Goal: Task Accomplishment & Management: Complete application form

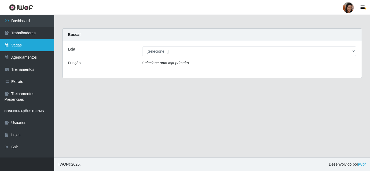
click at [32, 41] on link "Vagas" at bounding box center [27, 45] width 54 height 12
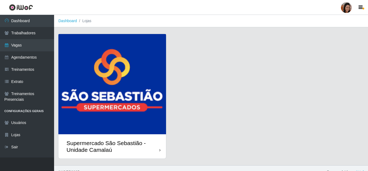
drag, startPoint x: 191, startPoint y: 89, endPoint x: 185, endPoint y: 89, distance: 5.7
click at [191, 89] on div "Supermercado São Sebastião - Unidade Camalaú" at bounding box center [211, 100] width 306 height 132
click at [145, 85] on img at bounding box center [112, 84] width 108 height 100
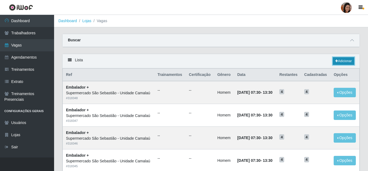
click at [344, 59] on link "Adicionar" at bounding box center [343, 61] width 21 height 8
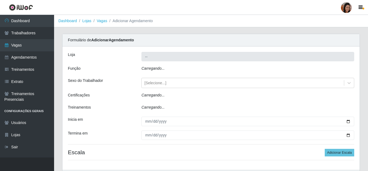
type input "Supermercado São Sebastião - Unidade Camalaú"
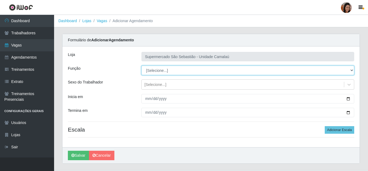
click at [170, 71] on select "[Selecione...] ASG ASG + ASG ++ Auxiliar de entrega + Auxiliar de entrega ++ Au…" at bounding box center [248, 70] width 213 height 9
select select "72"
click at [142, 66] on select "[Selecione...] ASG ASG + ASG ++ Auxiliar de entrega + Auxiliar de entrega ++ Au…" at bounding box center [248, 70] width 213 height 9
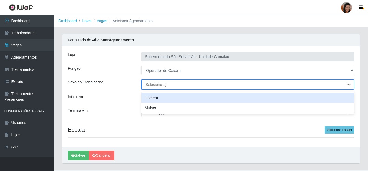
click at [152, 87] on div "[Selecione...]" at bounding box center [156, 85] width 22 height 6
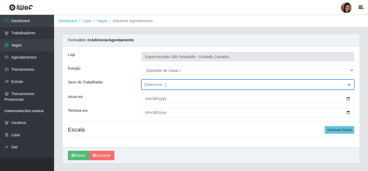
click at [125, 80] on div "Sexo do Trabalhador" at bounding box center [101, 85] width 74 height 10
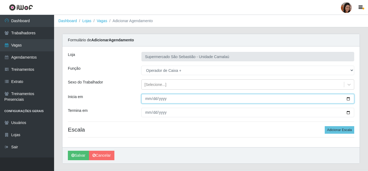
click at [145, 100] on input "Inicia em" at bounding box center [248, 98] width 213 height 9
click at [145, 100] on input "[DATE]" at bounding box center [248, 98] width 213 height 9
click at [146, 99] on input "[DATE]" at bounding box center [248, 98] width 213 height 9
type input "[DATE]"
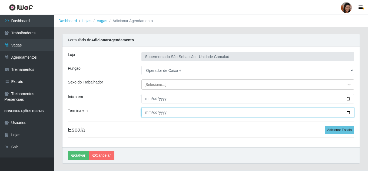
click at [147, 113] on input "Termina em" at bounding box center [248, 112] width 213 height 9
type input "[DATE]"
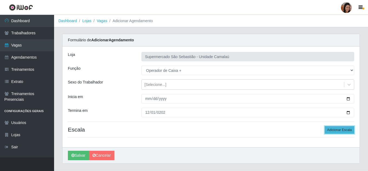
click at [337, 129] on button "Adicionar Escala" at bounding box center [340, 130] width 30 height 8
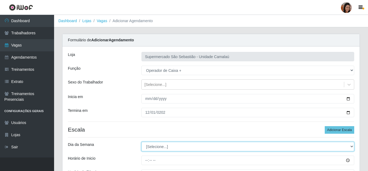
click at [167, 149] on select "[Selecione...] Segunda Terça Quarta Quinta Sexta Sábado Domingo" at bounding box center [248, 146] width 213 height 9
select select "5"
click at [142, 142] on select "[Selecione...] Segunda Terça Quarta Quinta Sexta Sábado Domingo" at bounding box center [248, 146] width 213 height 9
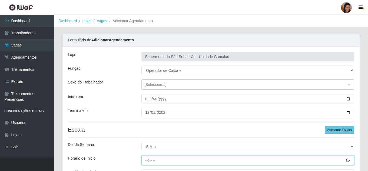
click at [148, 158] on input "Horário de Inicio" at bounding box center [248, 160] width 213 height 9
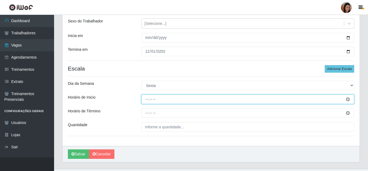
scroll to position [45, 0]
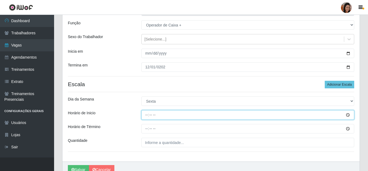
type input "15:00"
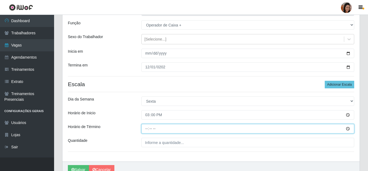
type input "19:00"
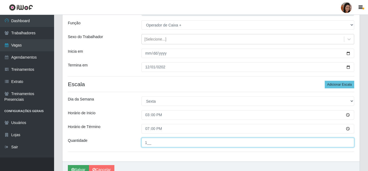
scroll to position [73, 0]
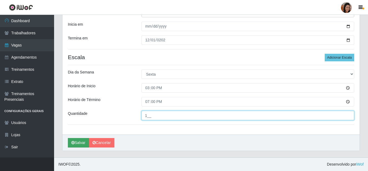
type input "1__"
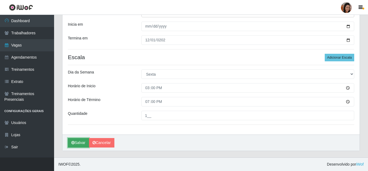
click at [76, 144] on button "Salvar" at bounding box center [78, 142] width 21 height 9
click at [76, 143] on button "Salvar" at bounding box center [78, 142] width 21 height 9
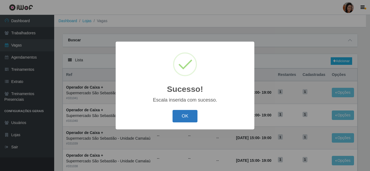
click at [194, 115] on button "OK" at bounding box center [184, 116] width 25 height 13
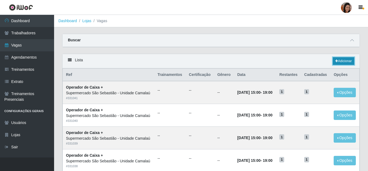
click at [344, 61] on link "Adicionar" at bounding box center [343, 61] width 21 height 8
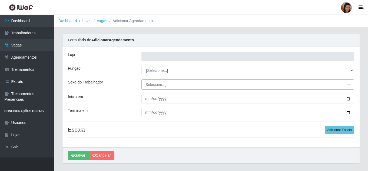
type input "Supermercado São Sebastião - Unidade Camalaú"
click at [171, 85] on div "[Selecione...]" at bounding box center [243, 84] width 203 height 9
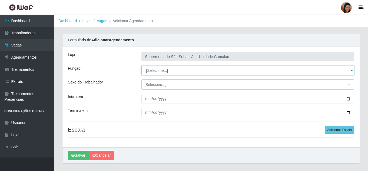
click at [167, 74] on select "[Selecione...] ASG ASG + ASG ++ Auxiliar de entrega + Auxiliar de entrega ++ Au…" at bounding box center [248, 70] width 213 height 9
select select "72"
click at [142, 66] on select "[Selecione...] ASG ASG + ASG ++ Auxiliar de entrega + Auxiliar de entrega ++ Au…" at bounding box center [248, 70] width 213 height 9
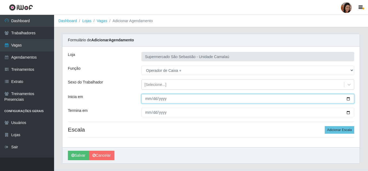
click at [146, 99] on input "Inicia em" at bounding box center [248, 98] width 213 height 9
type input "[DATE]"
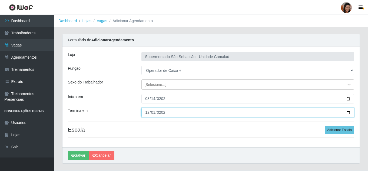
type input "[DATE]"
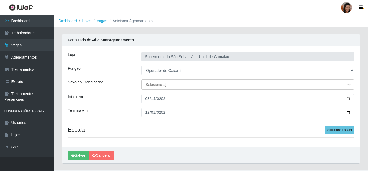
click at [355, 132] on div "Loja Supermercado São Sebastião - Unidade Camalaú Função [Selecione...] ASG ASG…" at bounding box center [212, 97] width 298 height 101
click at [346, 128] on button "Adicionar Escala" at bounding box center [340, 130] width 30 height 8
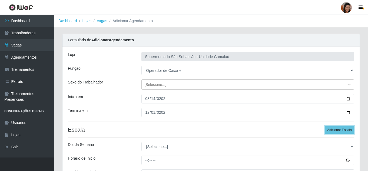
scroll to position [54, 0]
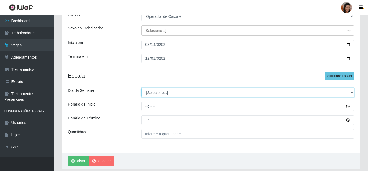
click at [155, 93] on select "[Selecione...] Segunda Terça Quarta Quinta Sexta Sábado Domingo" at bounding box center [248, 92] width 213 height 9
select select "2"
click at [142, 88] on select "[Selecione...] Segunda Terça Quarta Quinta Sexta Sábado Domingo" at bounding box center [248, 92] width 213 height 9
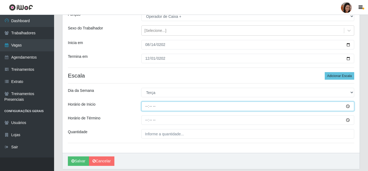
click at [143, 107] on input "Horário de Inicio" at bounding box center [248, 106] width 213 height 9
type input "15:30"
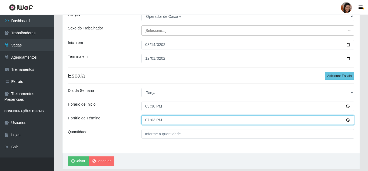
type input "19:30"
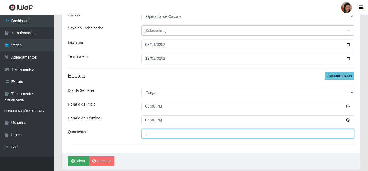
type input "1__"
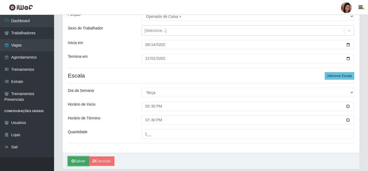
click at [70, 160] on button "Salvar" at bounding box center [78, 161] width 21 height 9
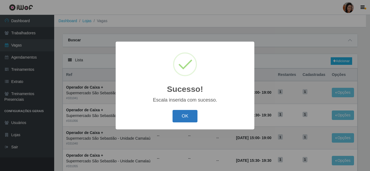
drag, startPoint x: 198, startPoint y: 116, endPoint x: 195, endPoint y: 116, distance: 3.1
click at [195, 116] on div "OK Cancel" at bounding box center [185, 116] width 128 height 15
click at [192, 111] on button "OK" at bounding box center [184, 116] width 25 height 13
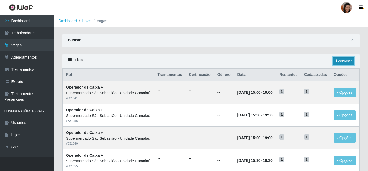
click at [351, 60] on link "Adicionar" at bounding box center [343, 61] width 21 height 8
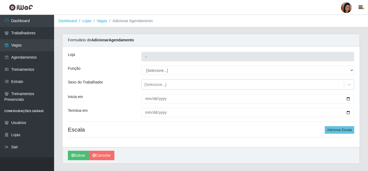
type input "Supermercado São Sebastião - Unidade Camalaú"
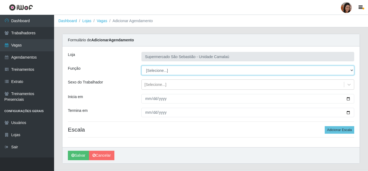
click at [162, 71] on select "[Selecione...] ASG ASG + ASG ++ Auxiliar de entrega + Auxiliar de entrega ++ Au…" at bounding box center [248, 70] width 213 height 9
click at [142, 66] on select "[Selecione...] ASG ASG + ASG ++ Auxiliar de entrega + Auxiliar de entrega ++ Au…" at bounding box center [248, 70] width 213 height 9
click at [175, 70] on select "[Selecione...] ASG ASG + ASG ++ Auxiliar de entrega + Auxiliar de entrega ++ Au…" at bounding box center [248, 70] width 213 height 9
select select "72"
click at [142, 66] on select "[Selecione...] ASG ASG + ASG ++ Auxiliar de entrega + Auxiliar de entrega ++ Au…" at bounding box center [248, 70] width 213 height 9
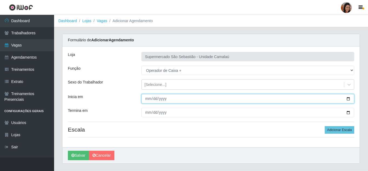
click at [147, 100] on input "Inicia em" at bounding box center [248, 98] width 213 height 9
type input "[DATE]"
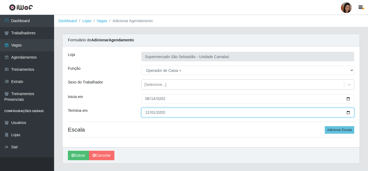
type input "[DATE]"
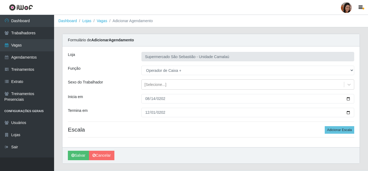
click at [324, 128] on h4 "Escala Adicionar Escala" at bounding box center [211, 129] width 287 height 7
click at [330, 130] on button "Adicionar Escala" at bounding box center [340, 130] width 30 height 8
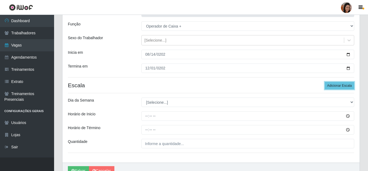
scroll to position [54, 0]
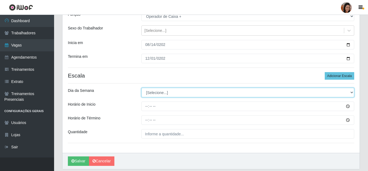
click at [164, 95] on select "[Selecione...] Segunda Terça Quarta Quinta Sexta Sábado Domingo" at bounding box center [248, 92] width 213 height 9
select select "3"
click at [142, 88] on select "[Selecione...] Segunda Terça Quarta Quinta Sexta Sábado Domingo" at bounding box center [248, 92] width 213 height 9
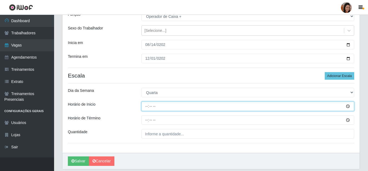
click at [144, 106] on input "Horário de Inicio" at bounding box center [248, 106] width 213 height 9
type input "15:30"
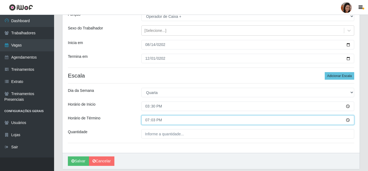
type input "19:30"
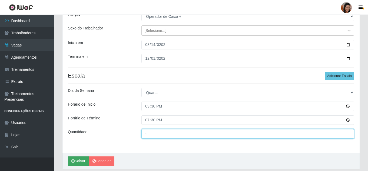
type input "1__"
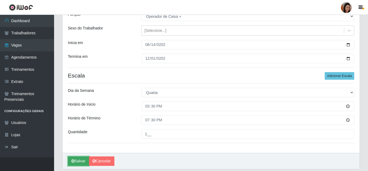
click at [80, 160] on button "Salvar" at bounding box center [78, 161] width 21 height 9
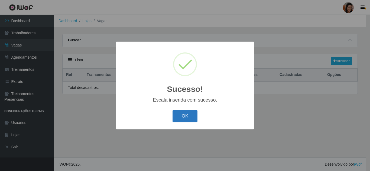
click at [192, 115] on button "OK" at bounding box center [184, 116] width 25 height 13
